Goal: Contribute content: Contribute content

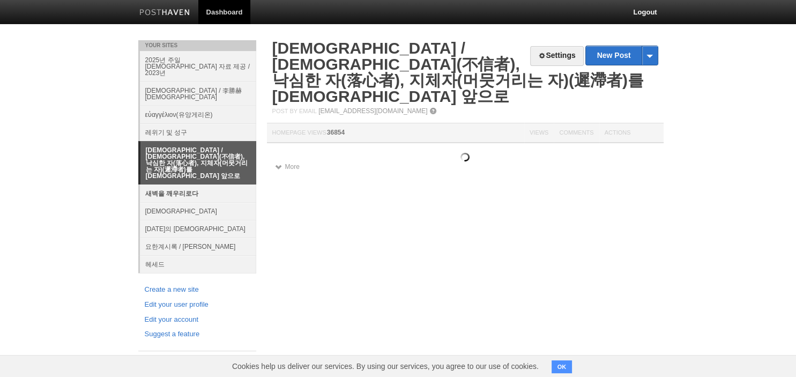
click at [153, 184] on link "새벽을 깨우리로다" at bounding box center [198, 193] width 116 height 18
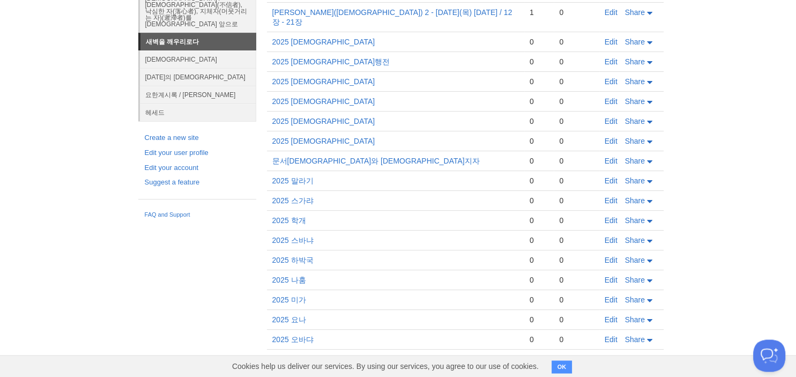
scroll to position [151, 0]
click at [610, 296] on link "Edit" at bounding box center [611, 300] width 13 height 9
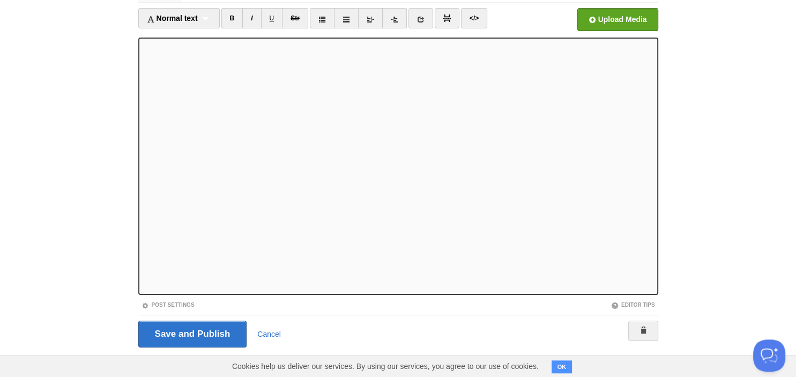
scroll to position [73, 0]
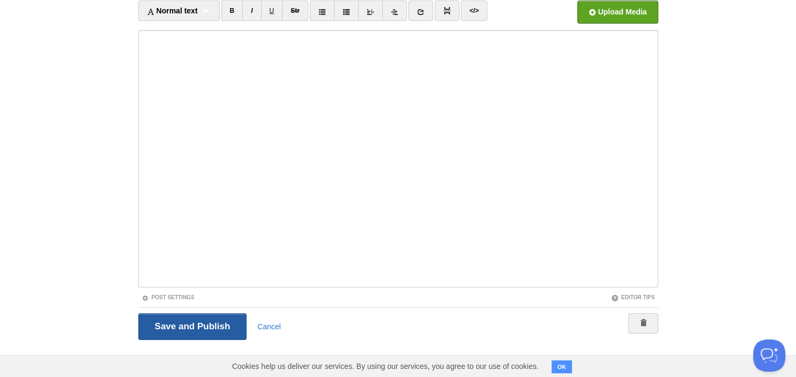
click at [196, 328] on input "Save and Publish" at bounding box center [192, 326] width 109 height 27
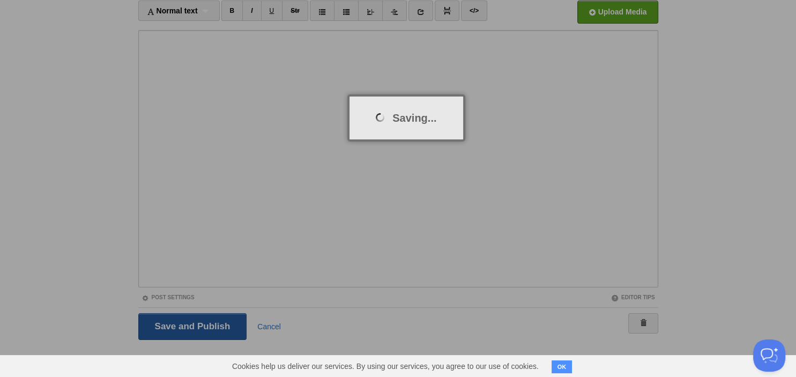
scroll to position [40, 0]
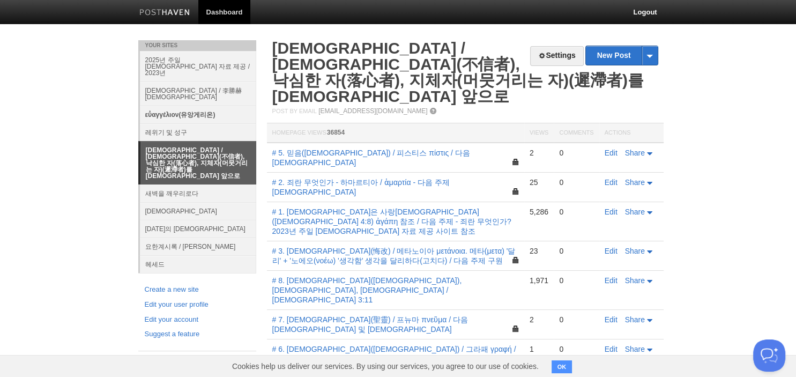
click at [179, 106] on link "εὐαγγέλιον(유앙게리온)" at bounding box center [198, 115] width 116 height 18
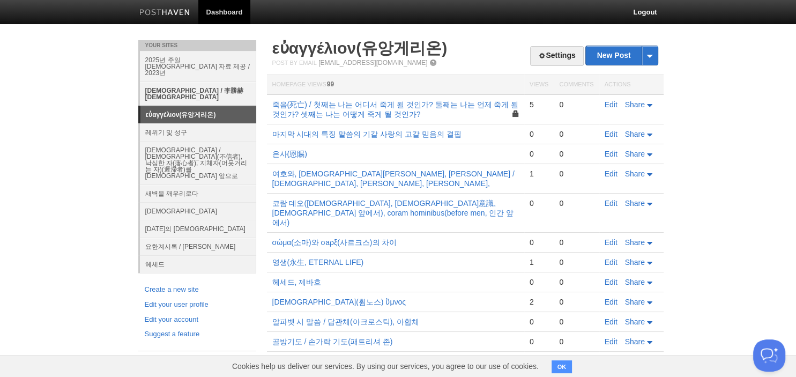
click at [181, 81] on link "[DEMOGRAPHIC_DATA] / 李勝赫[DEMOGRAPHIC_DATA]" at bounding box center [198, 93] width 116 height 24
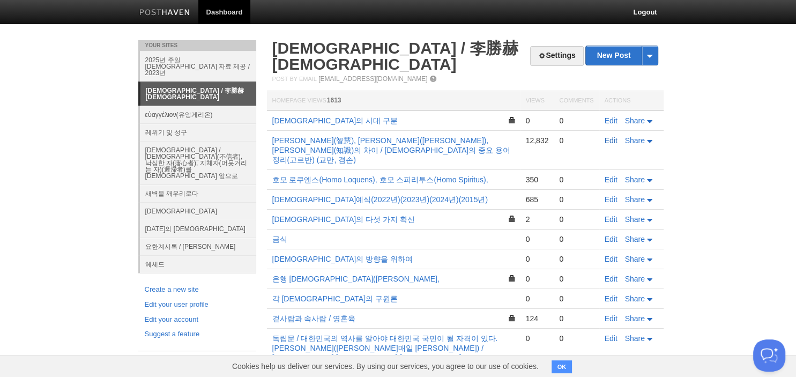
click at [610, 136] on link "Edit" at bounding box center [611, 140] width 13 height 9
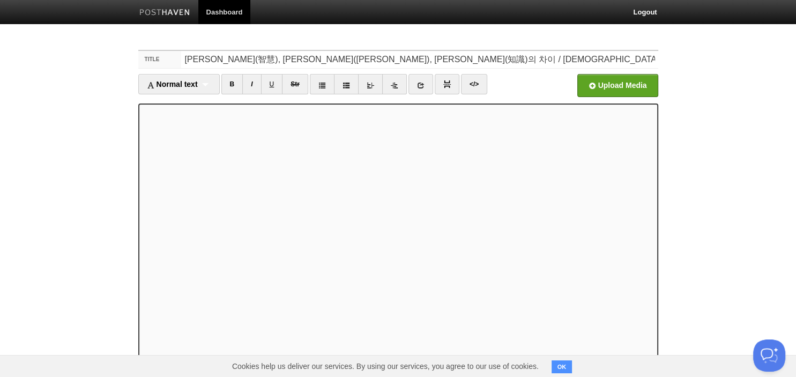
scroll to position [73, 0]
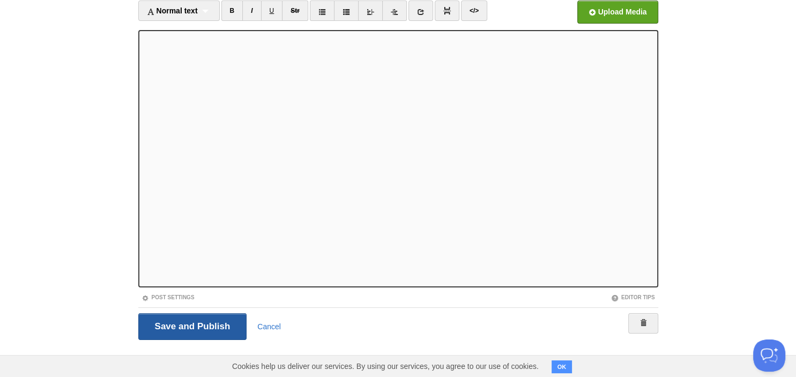
click at [185, 325] on input "Save and Publish" at bounding box center [192, 326] width 109 height 27
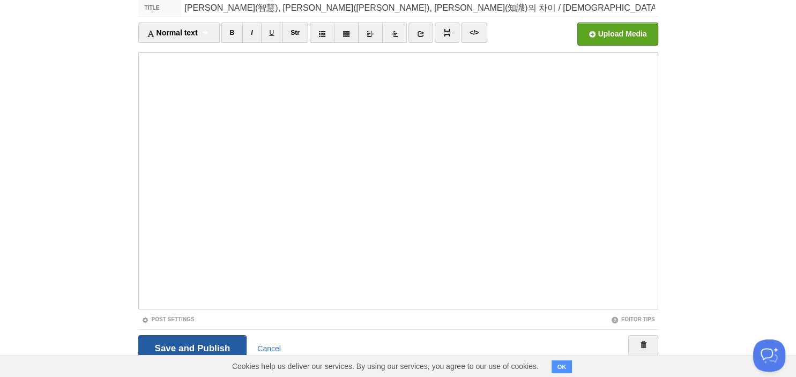
scroll to position [40, 0]
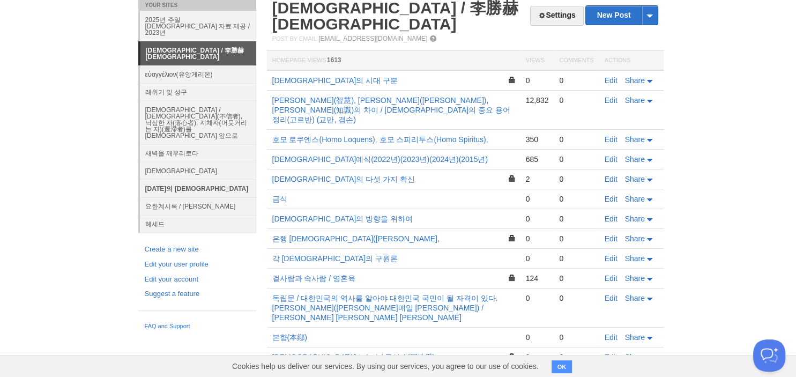
click at [162, 180] on link "[DATE]의 [DEMOGRAPHIC_DATA]" at bounding box center [198, 189] width 116 height 18
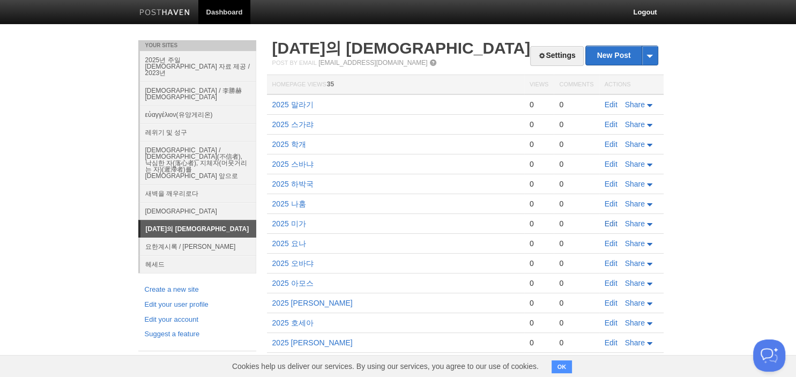
click at [613, 226] on link "Edit" at bounding box center [611, 223] width 13 height 9
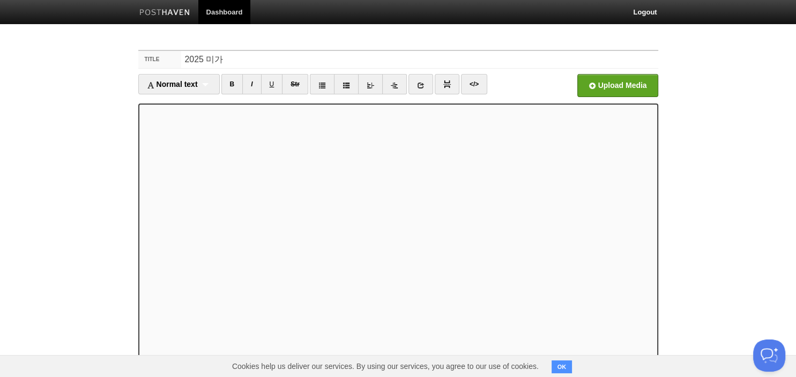
scroll to position [73, 0]
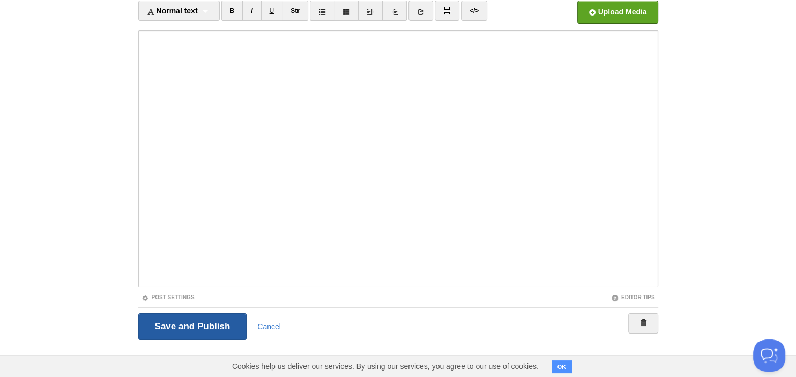
click at [202, 334] on input "Save and Publish" at bounding box center [192, 326] width 109 height 27
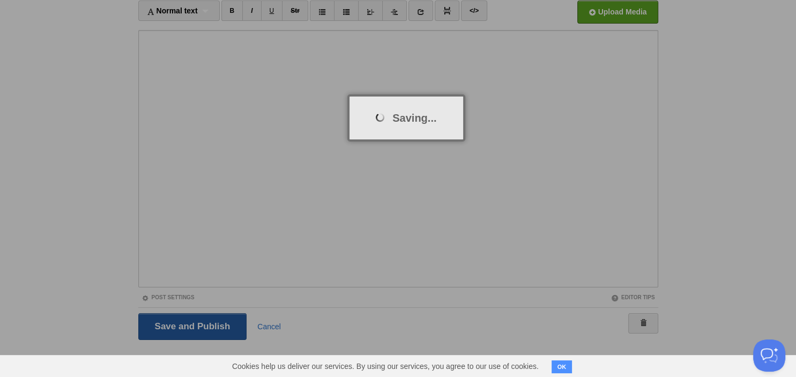
scroll to position [40, 0]
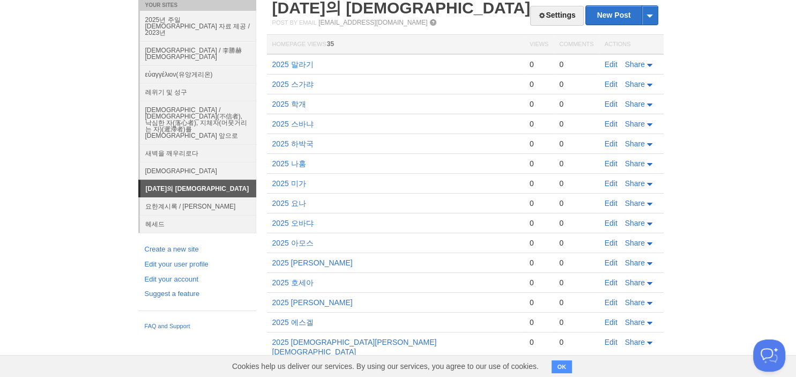
drag, startPoint x: 730, startPoint y: 116, endPoint x: 724, endPoint y: 105, distance: 13.2
click at [728, 108] on body "Dashboard Logout Post saved × Post saved × Your Sites 2025년 주일 설교 자료 제공 / 2023년…" at bounding box center [398, 230] width 796 height 540
